Goal: Information Seeking & Learning: Learn about a topic

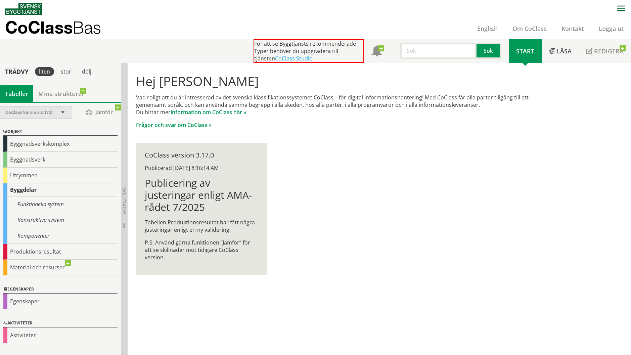
click at [63, 112] on span at bounding box center [63, 113] width 6 height 6
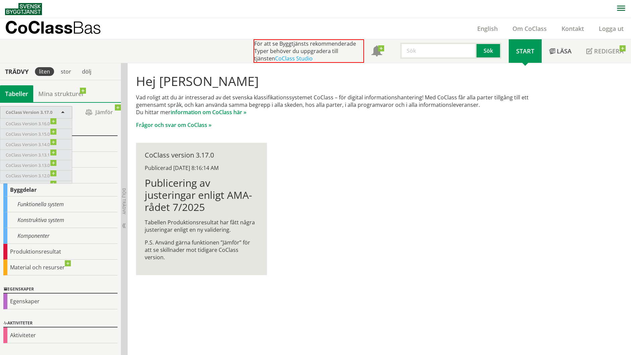
click at [64, 110] on span at bounding box center [63, 113] width 6 height 6
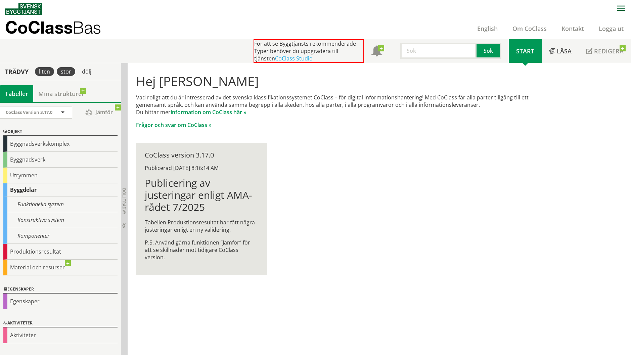
click at [62, 73] on div "stor" at bounding box center [66, 71] width 18 height 9
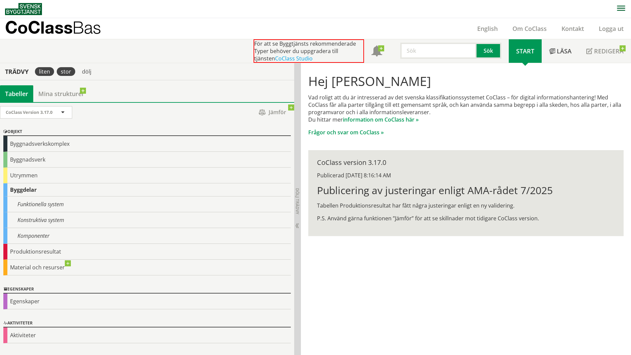
click at [47, 72] on div "liten" at bounding box center [44, 71] width 19 height 9
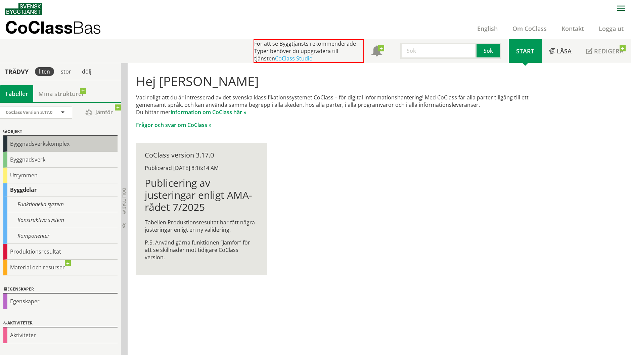
click at [59, 147] on div "Byggnadsverkskomplex" at bounding box center [60, 144] width 114 height 16
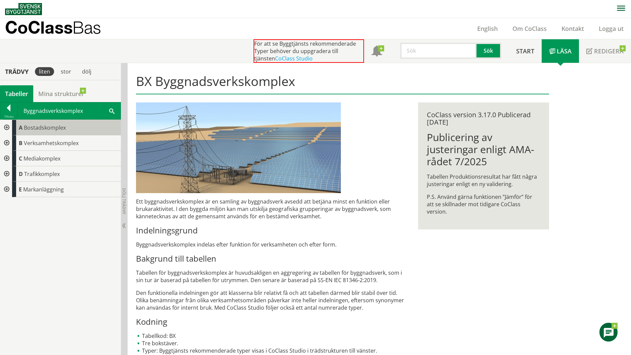
click at [37, 128] on span "Bostadskomplex" at bounding box center [45, 127] width 42 height 7
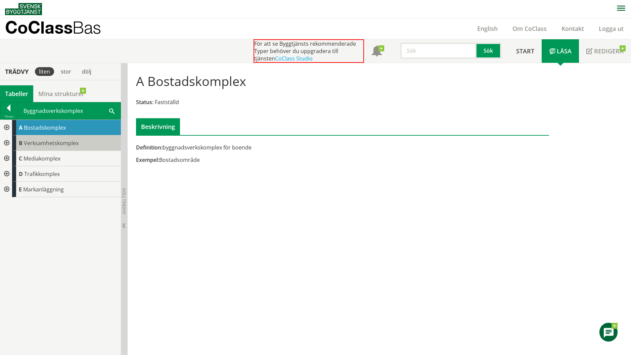
click at [54, 144] on span "Verksamhetskomplex" at bounding box center [51, 142] width 55 height 7
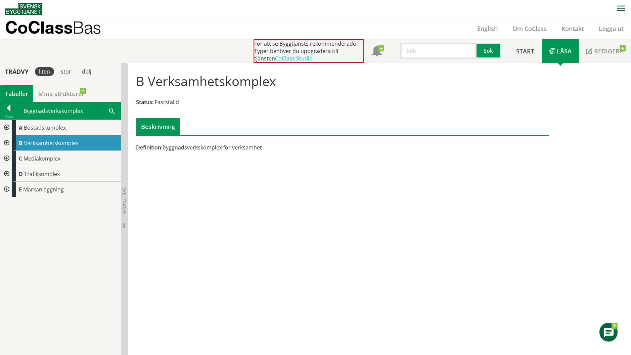
click at [7, 129] on div at bounding box center [6, 127] width 12 height 15
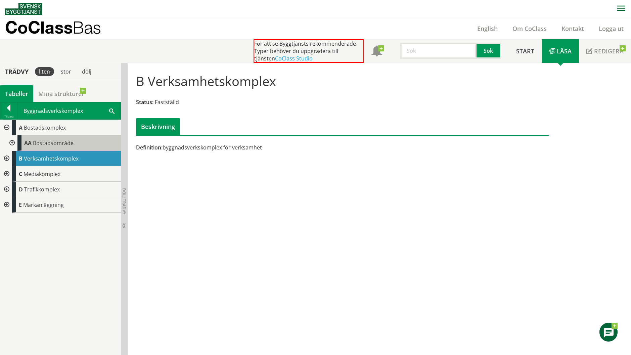
click at [47, 138] on div "AA Bostadsområde" at bounding box center [68, 142] width 103 height 15
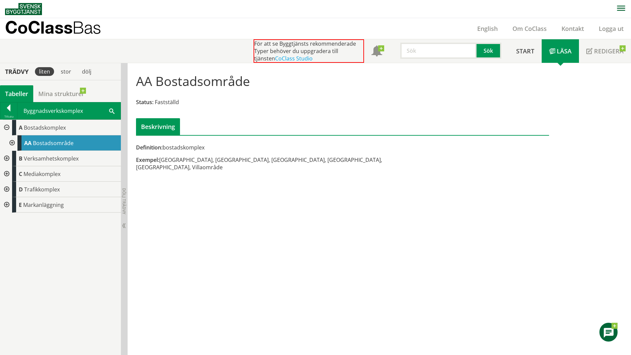
click at [12, 142] on div at bounding box center [11, 142] width 12 height 15
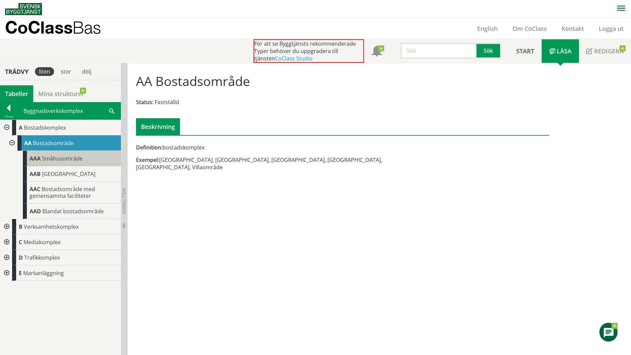
click at [61, 160] on span "Småhusområde" at bounding box center [62, 158] width 41 height 7
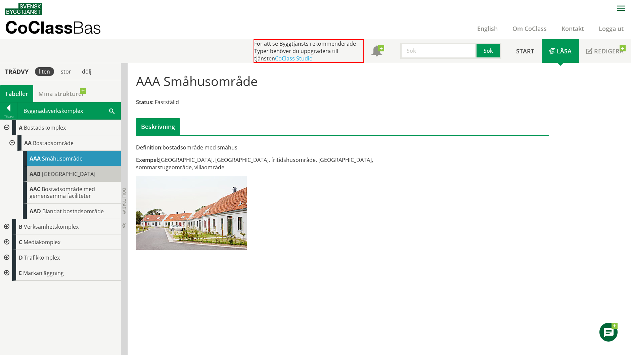
click at [63, 174] on span "Flerbostadshusområde" at bounding box center [68, 173] width 53 height 7
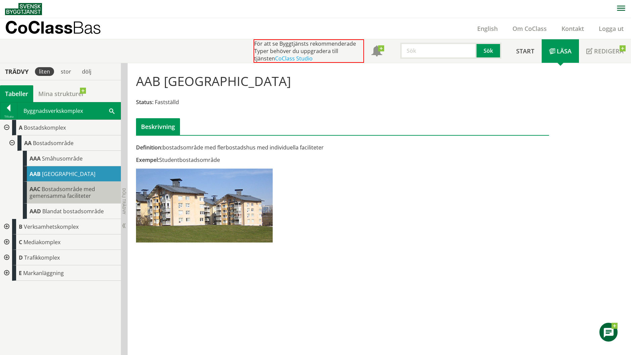
click at [92, 191] on span "Bostadsområde med gemensamma faciliteter" at bounding box center [62, 192] width 65 height 14
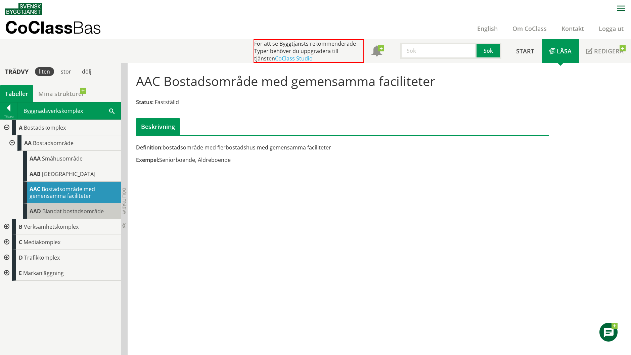
click at [89, 213] on span "Blandat bostadsområde" at bounding box center [72, 211] width 61 height 7
click at [5, 228] on div at bounding box center [6, 226] width 12 height 15
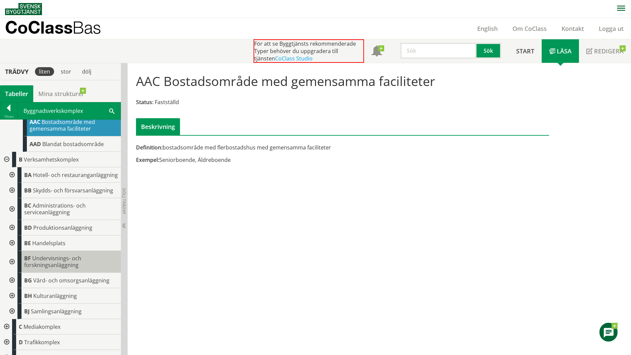
scroll to position [84, 0]
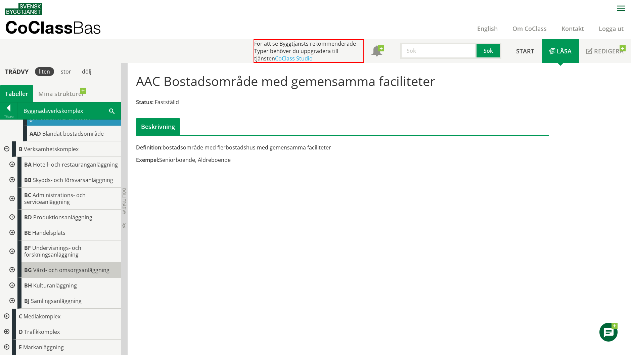
click at [90, 269] on span "Vård- och omsorgsanläggning" at bounding box center [71, 269] width 76 height 7
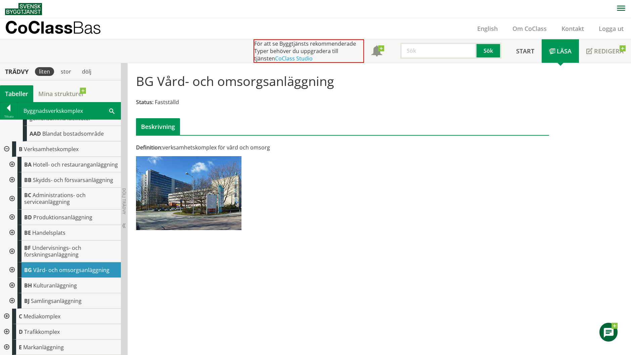
click at [12, 270] on div at bounding box center [11, 269] width 12 height 15
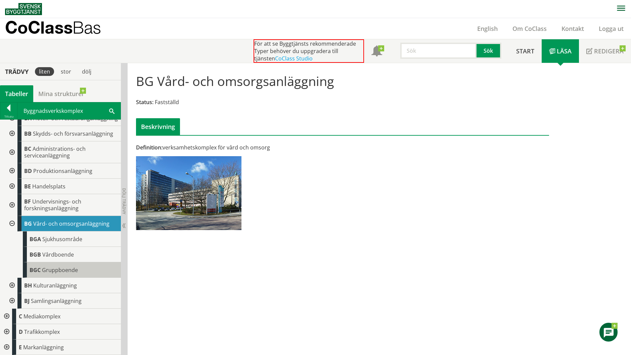
scroll to position [130, 0]
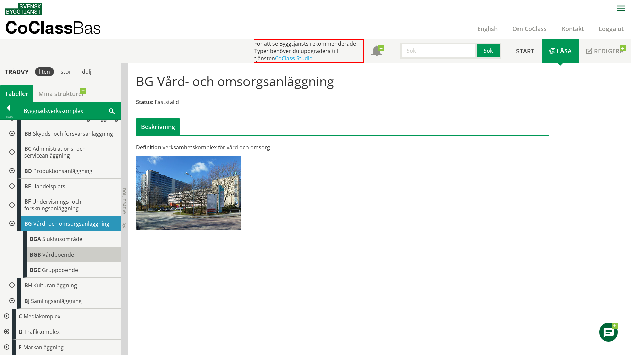
click at [70, 256] on span "Vårdboende" at bounding box center [58, 254] width 32 height 7
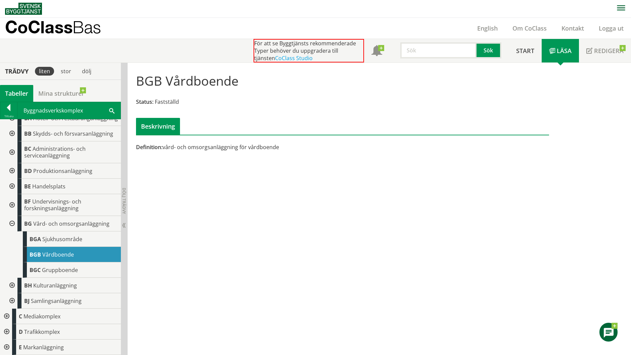
scroll to position [130, 0]
drag, startPoint x: 179, startPoint y: 146, endPoint x: 336, endPoint y: 157, distance: 157.9
click at [336, 157] on div "BGB Vårdboende Status: Fastställd Beskrivning Definition: vård- och omsorgsanlä…" at bounding box center [343, 111] width 430 height 96
click at [243, 183] on div "BGB Vårdboende Status: Fastställd Beskrivning Definition: vård- och omsorgsanlä…" at bounding box center [379, 209] width 503 height 292
click at [13, 223] on div at bounding box center [11, 223] width 12 height 15
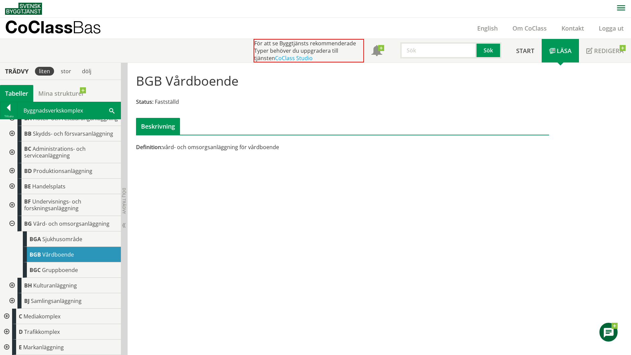
scroll to position [84, 0]
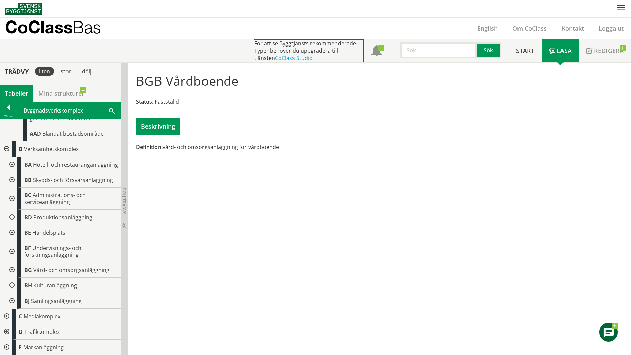
click at [7, 142] on div at bounding box center [6, 148] width 12 height 15
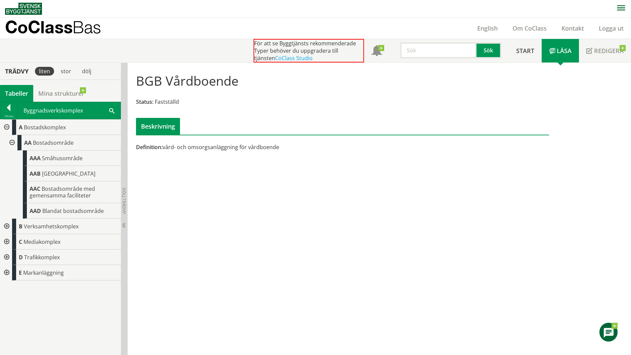
scroll to position [0, 0]
click at [6, 271] on div at bounding box center [6, 272] width 12 height 15
click at [13, 287] on div at bounding box center [11, 287] width 12 height 15
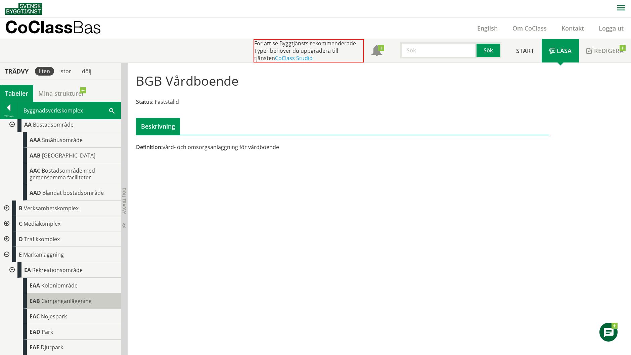
scroll to position [34, 0]
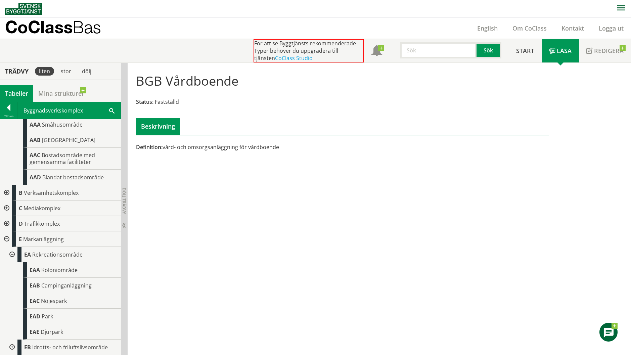
click at [13, 347] on div at bounding box center [11, 346] width 12 height 15
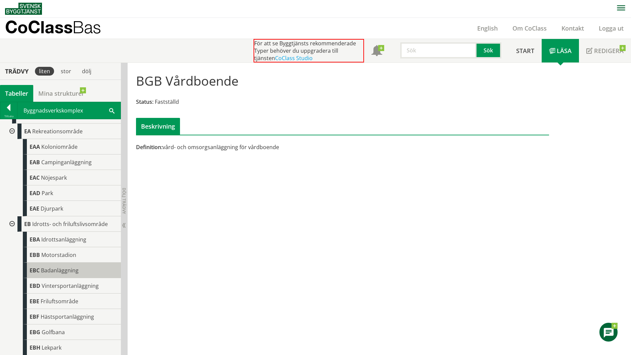
scroll to position [157, 0]
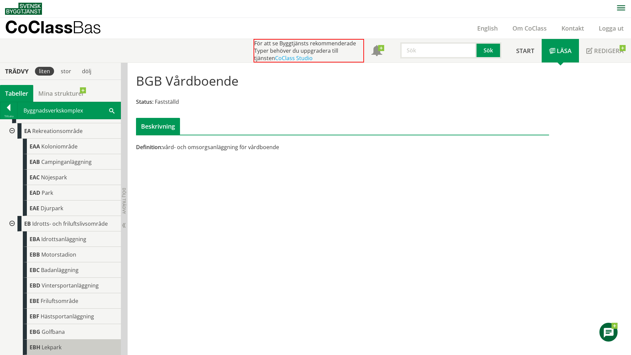
click at [78, 348] on div "EBH Lekpark" at bounding box center [72, 346] width 98 height 15
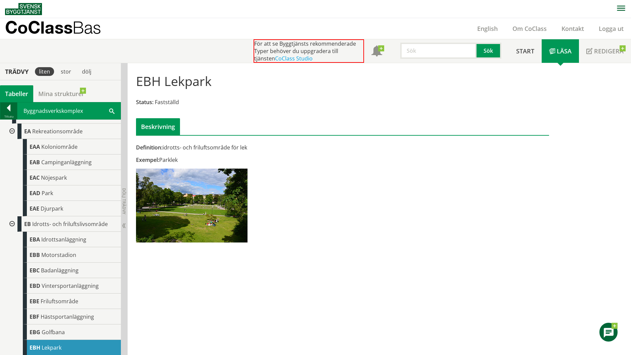
click at [9, 112] on div at bounding box center [8, 108] width 17 height 9
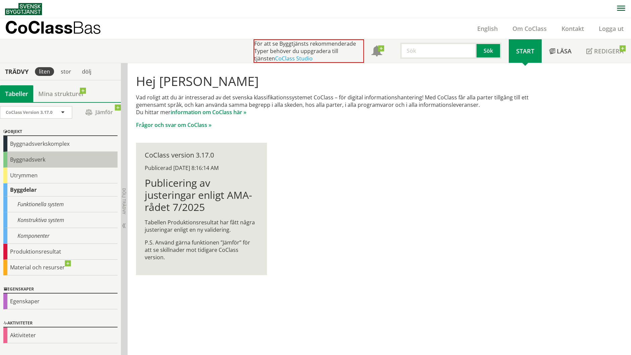
click at [40, 157] on div "Byggnadsverk" at bounding box center [60, 160] width 114 height 16
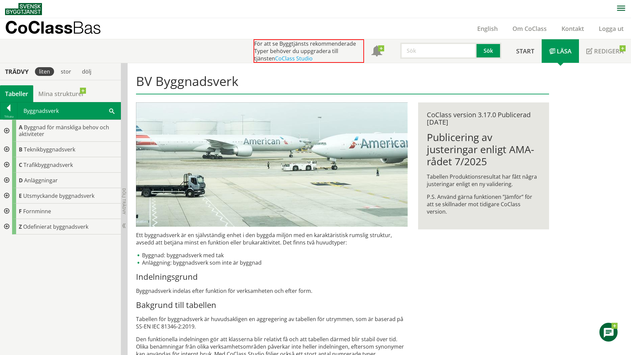
click at [5, 131] on div at bounding box center [6, 131] width 12 height 22
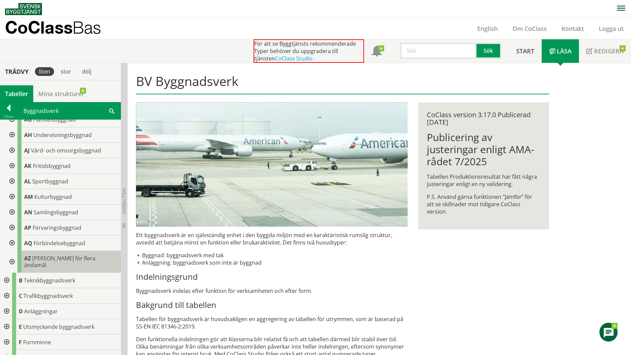
scroll to position [127, 0]
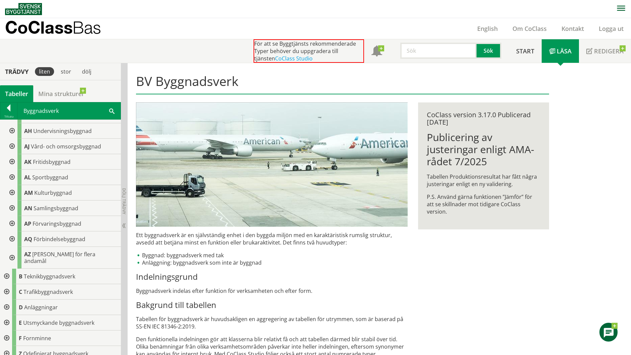
click at [9, 255] on div at bounding box center [11, 258] width 12 height 22
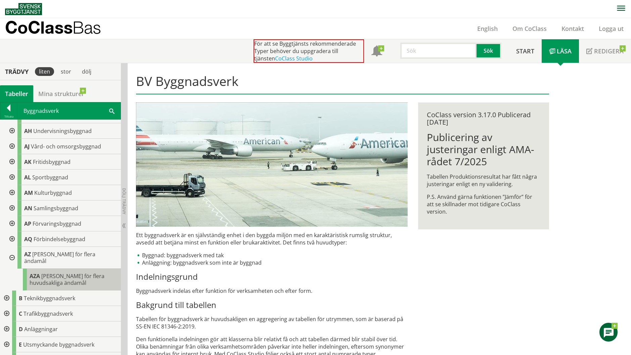
click at [70, 276] on span "Byggnad för flera huvudsakliga ändamål" at bounding box center [67, 279] width 75 height 14
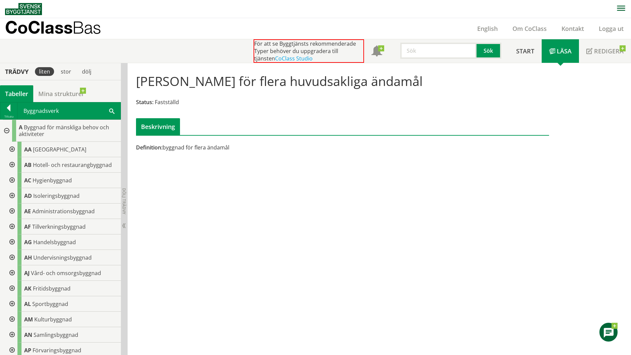
click at [11, 149] on div at bounding box center [11, 149] width 12 height 15
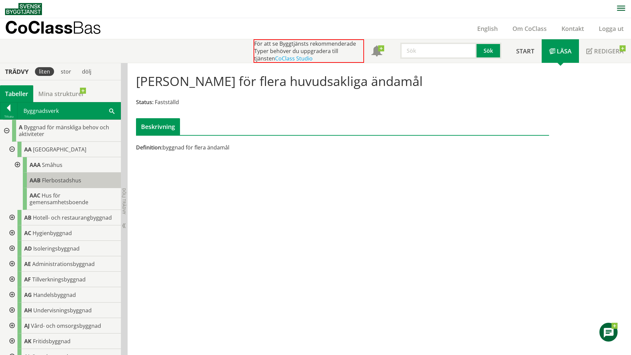
click at [72, 183] on span "Flerbostadshus" at bounding box center [61, 180] width 39 height 7
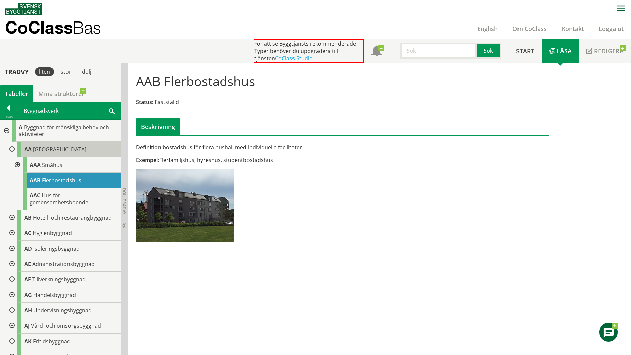
click at [67, 153] on div "AA Bostadshus" at bounding box center [68, 149] width 103 height 15
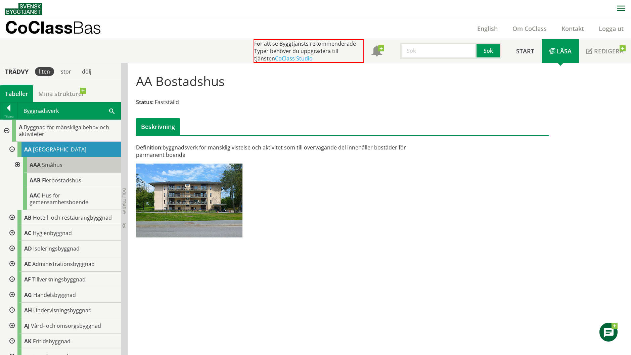
click at [66, 162] on div "AAA Småhus" at bounding box center [72, 164] width 98 height 15
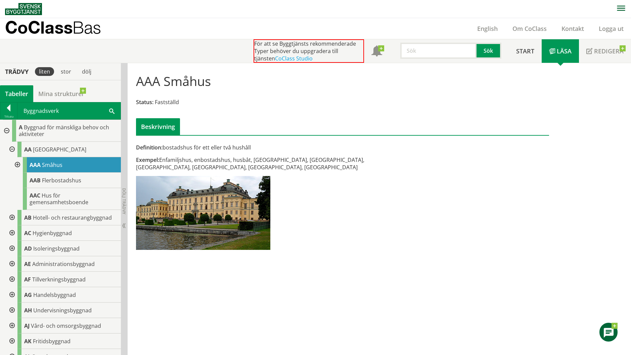
click at [10, 149] on div at bounding box center [11, 149] width 12 height 15
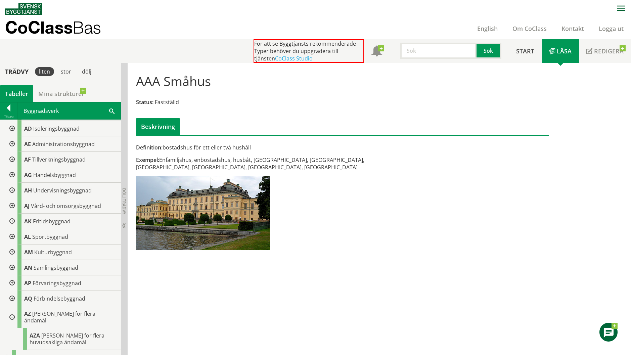
scroll to position [148, 0]
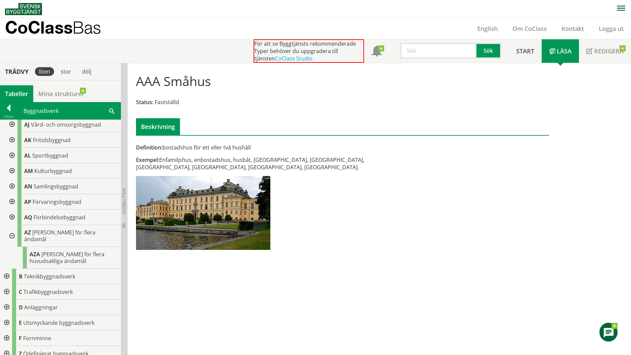
click at [7, 302] on div at bounding box center [6, 307] width 12 height 15
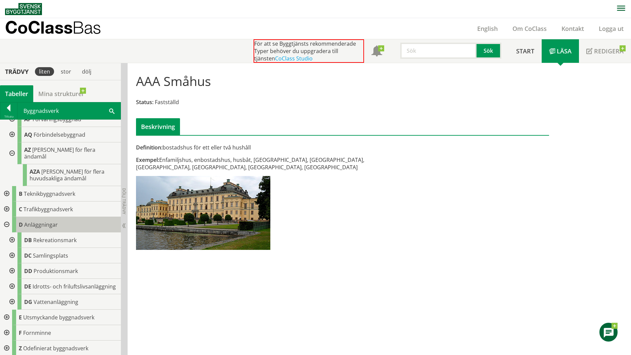
scroll to position [232, 0]
click at [7, 316] on div at bounding box center [6, 316] width 12 height 15
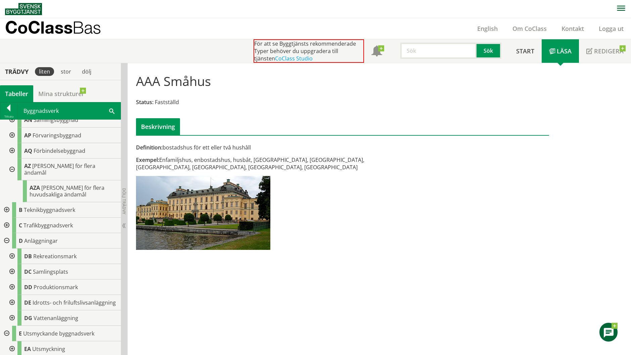
scroll to position [80, 0]
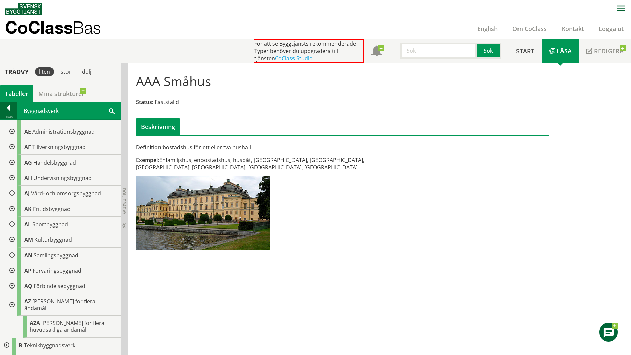
click at [6, 115] on div "Tillbaka" at bounding box center [8, 116] width 17 height 5
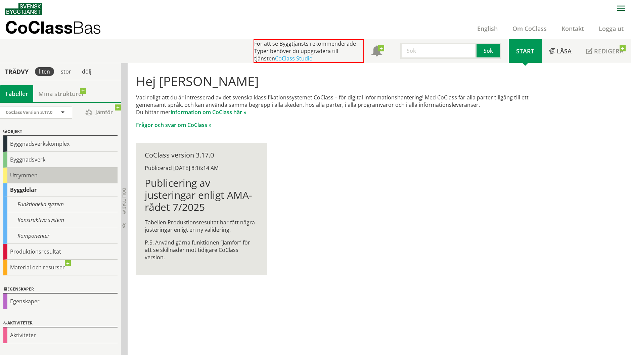
click at [26, 175] on div "Utrymmen" at bounding box center [60, 176] width 114 height 16
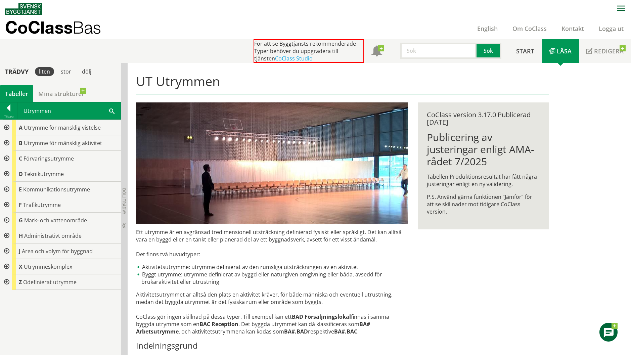
click at [8, 128] on div at bounding box center [6, 127] width 12 height 15
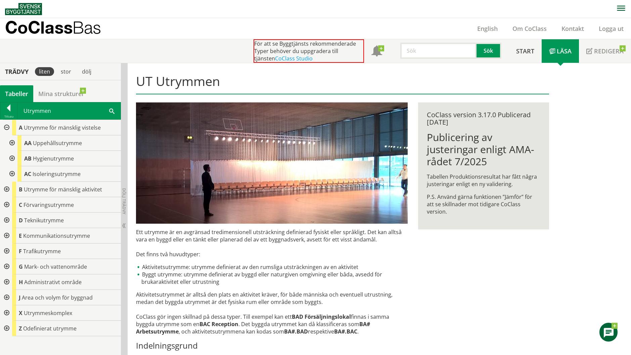
click at [10, 144] on div at bounding box center [11, 142] width 12 height 15
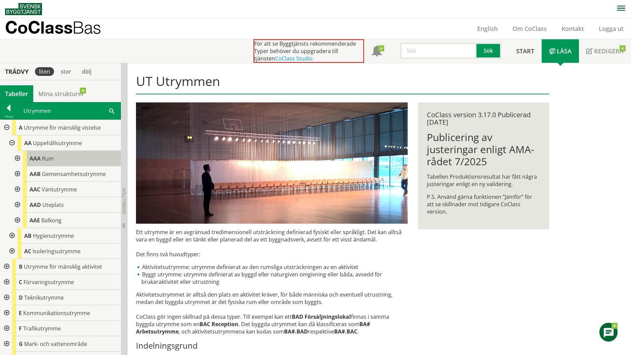
click at [74, 162] on div "AAA Rum" at bounding box center [72, 158] width 98 height 15
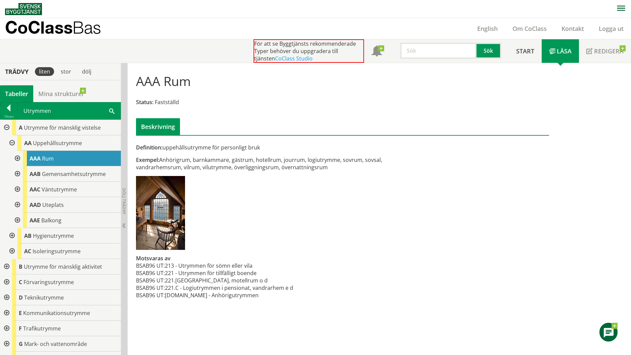
drag, startPoint x: 192, startPoint y: 266, endPoint x: 246, endPoint y: 266, distance: 54.1
click at [246, 266] on tr "BSAB96 UT: 213 - Utrymmen för sömn eller vila" at bounding box center [214, 265] width 157 height 7
drag, startPoint x: 142, startPoint y: 272, endPoint x: 246, endPoint y: 273, distance: 104.1
click at [242, 272] on tr "BSAB96 UT: 221 - Utrymmen för tillfälligt boende" at bounding box center [214, 272] width 157 height 7
click at [249, 273] on td "221 - Utrymmen för tillfälligt boende" at bounding box center [229, 272] width 128 height 7
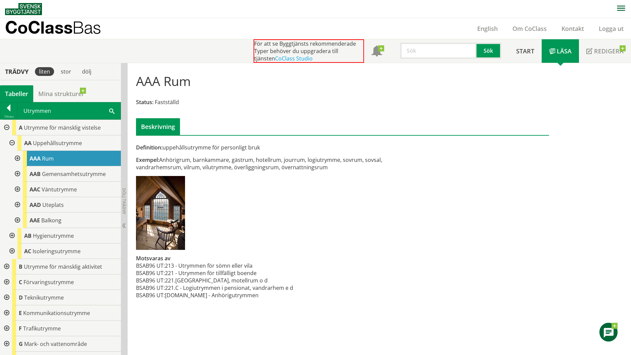
drag, startPoint x: 149, startPoint y: 283, endPoint x: 208, endPoint y: 289, distance: 59.0
click at [235, 282] on tr "BSAB96 UT: 221.B - Hotellrum, motellrum o d" at bounding box center [214, 280] width 157 height 7
drag, startPoint x: 178, startPoint y: 293, endPoint x: 233, endPoint y: 293, distance: 54.7
click at [233, 293] on td "225.BJ - Anhörigutrymmen" at bounding box center [229, 294] width 128 height 7
drag, startPoint x: 187, startPoint y: 297, endPoint x: 238, endPoint y: 294, distance: 50.8
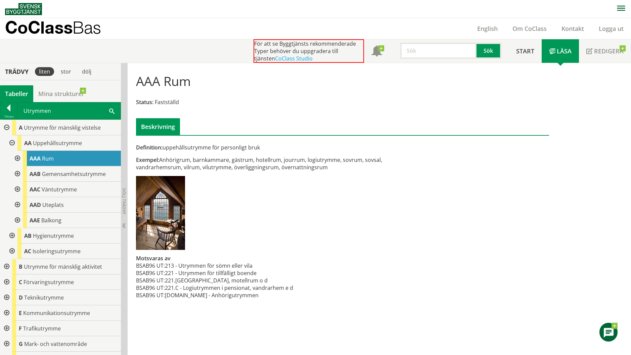
click at [238, 294] on td "225.BJ - Anhörigutrymmen" at bounding box center [229, 294] width 128 height 7
click at [18, 161] on div at bounding box center [17, 158] width 12 height 15
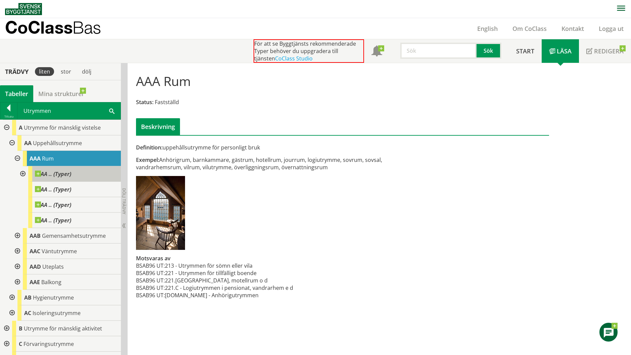
click at [71, 171] on span at bounding box center [71, 171] width 0 height 0
click at [89, 176] on div "AA .. (Typer)" at bounding box center [74, 173] width 93 height 15
click at [52, 176] on span "AA .. (Typer)" at bounding box center [53, 174] width 36 height 7
click at [71, 171] on span at bounding box center [71, 171] width 0 height 0
click at [78, 174] on div "AA .. (Typer)" at bounding box center [74, 173] width 93 height 15
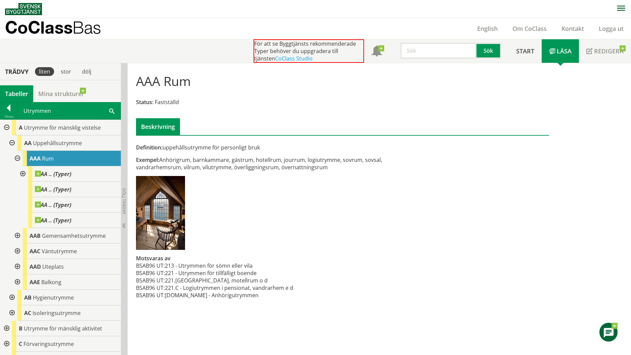
click at [26, 174] on div at bounding box center [22, 173] width 12 height 15
click at [60, 177] on span "AA .. (Typer)" at bounding box center [53, 174] width 36 height 7
click at [21, 174] on div at bounding box center [22, 173] width 12 height 15
